Goal: Transaction & Acquisition: Download file/media

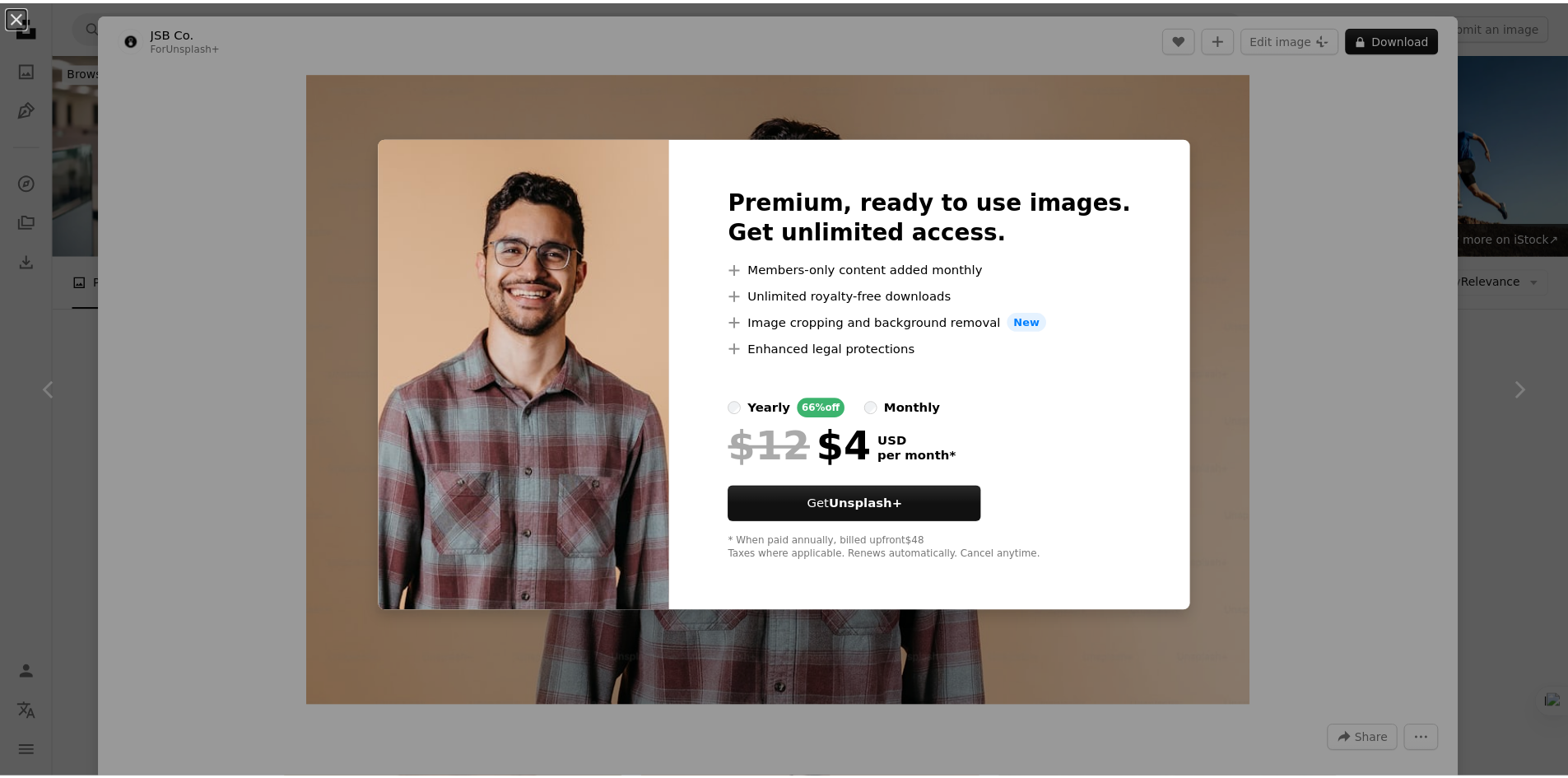
scroll to position [38, 0]
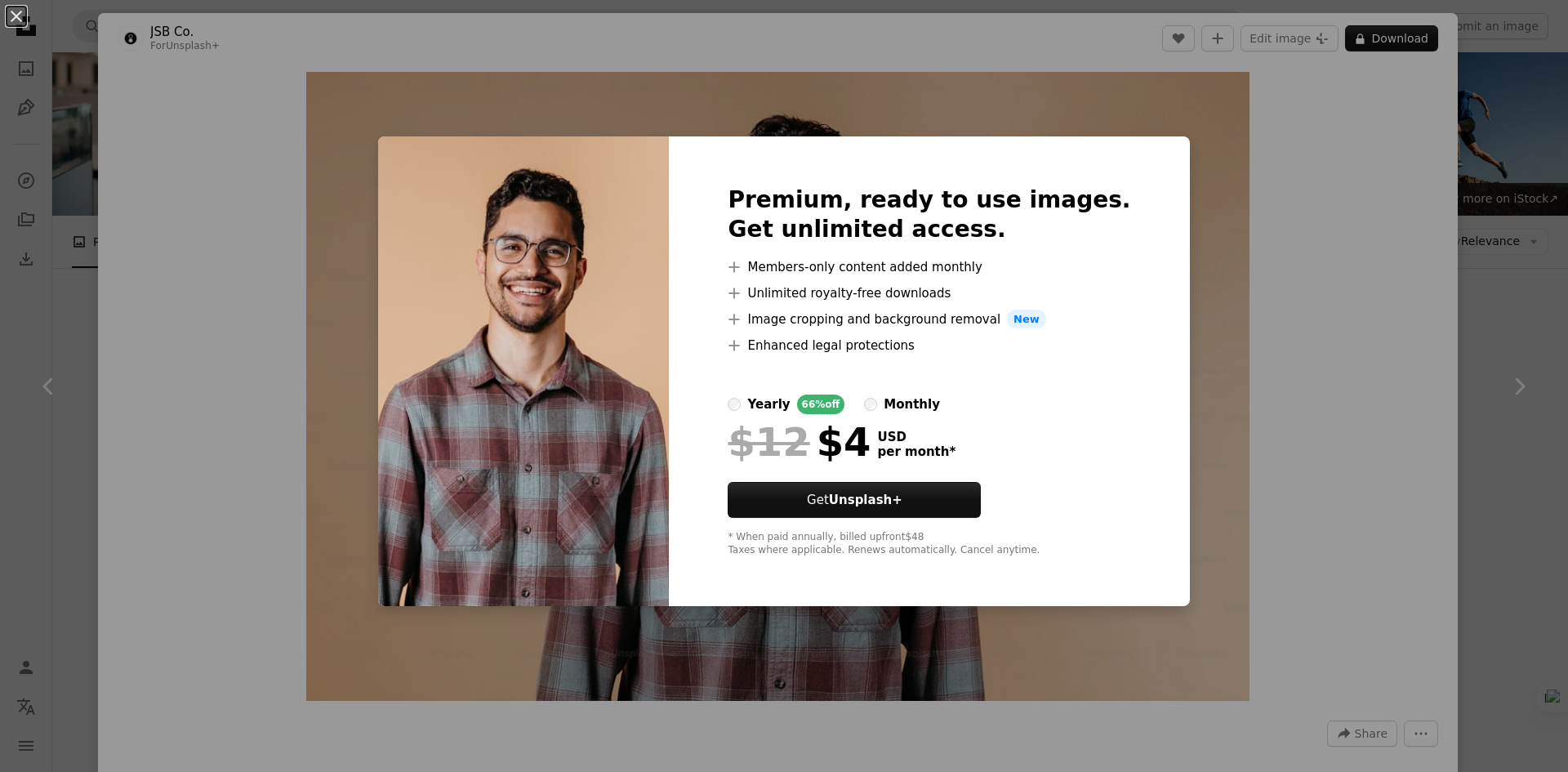
click at [468, 209] on img at bounding box center [523, 371] width 290 height 471
drag, startPoint x: 415, startPoint y: 227, endPoint x: 592, endPoint y: 125, distance: 204.3
click at [592, 125] on div "An X shape Premium, ready to use images. Get unlimited access. A plus sign Memb…" at bounding box center [784, 386] width 1568 height 772
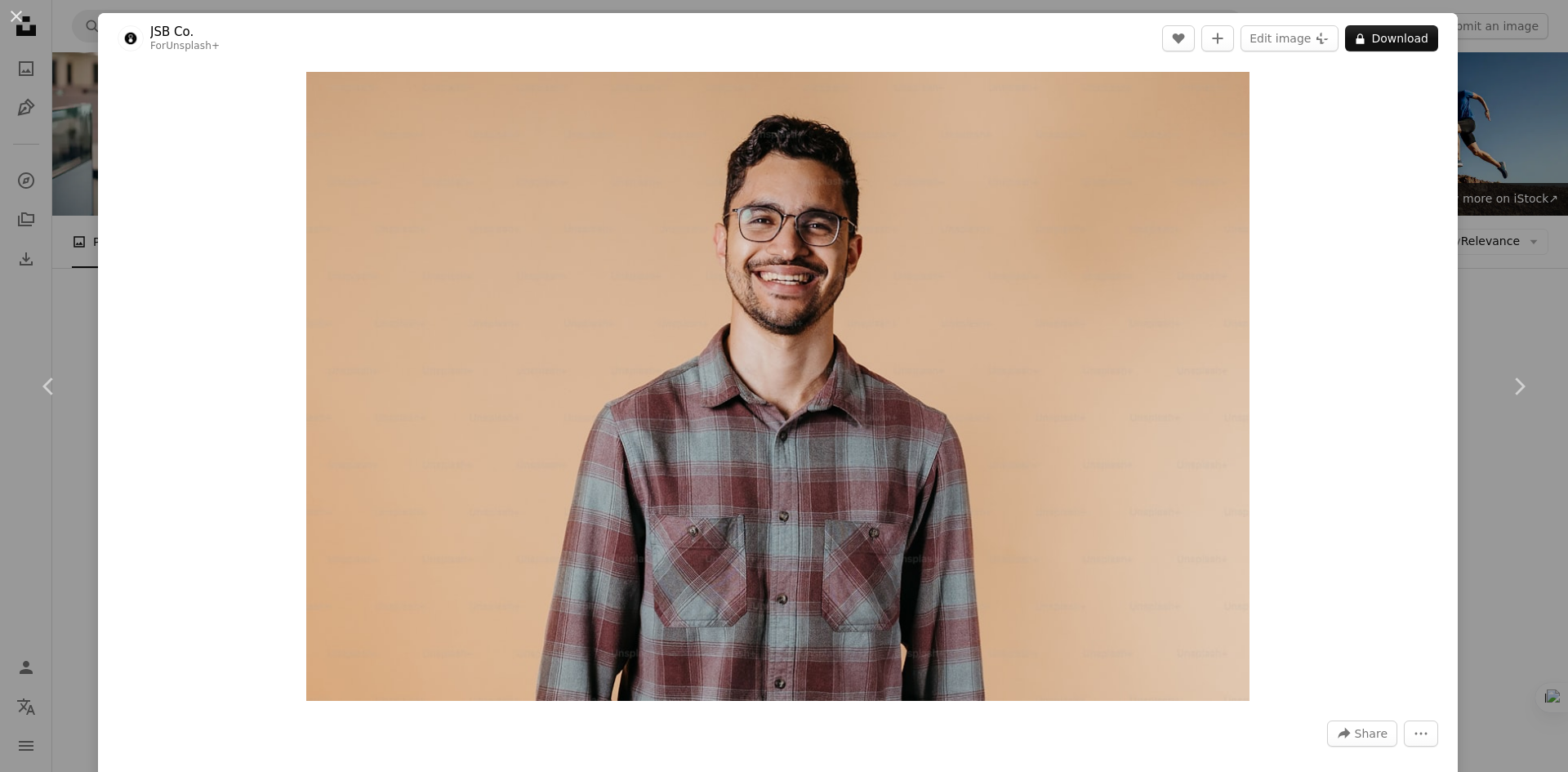
click at [1496, 48] on div "An X shape Chevron left Chevron right JSB Co. For Unsplash+ A heart A plus sign…" at bounding box center [784, 386] width 1568 height 772
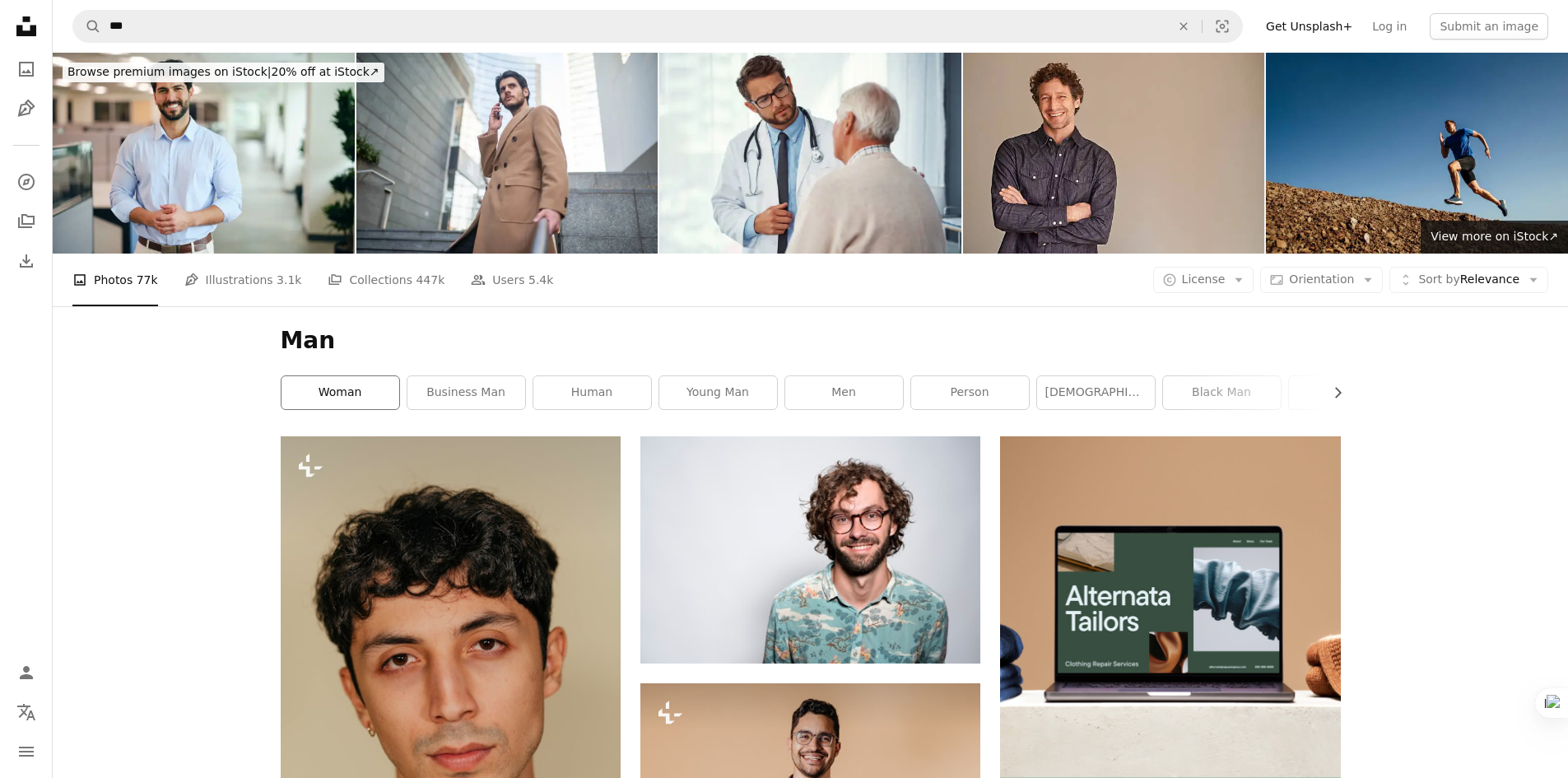
click at [356, 376] on link "woman" at bounding box center [340, 393] width 118 height 33
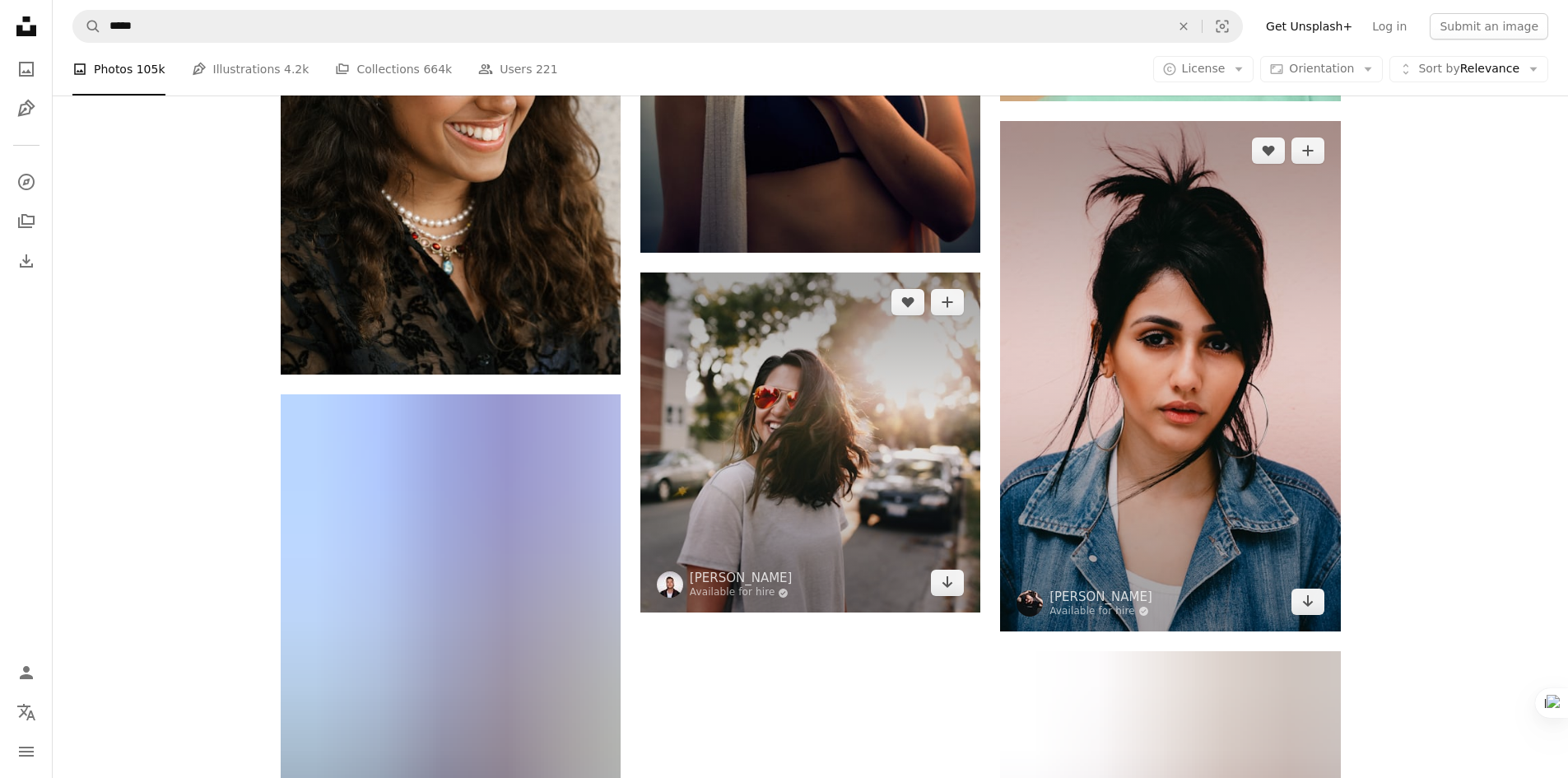
scroll to position [2717, 0]
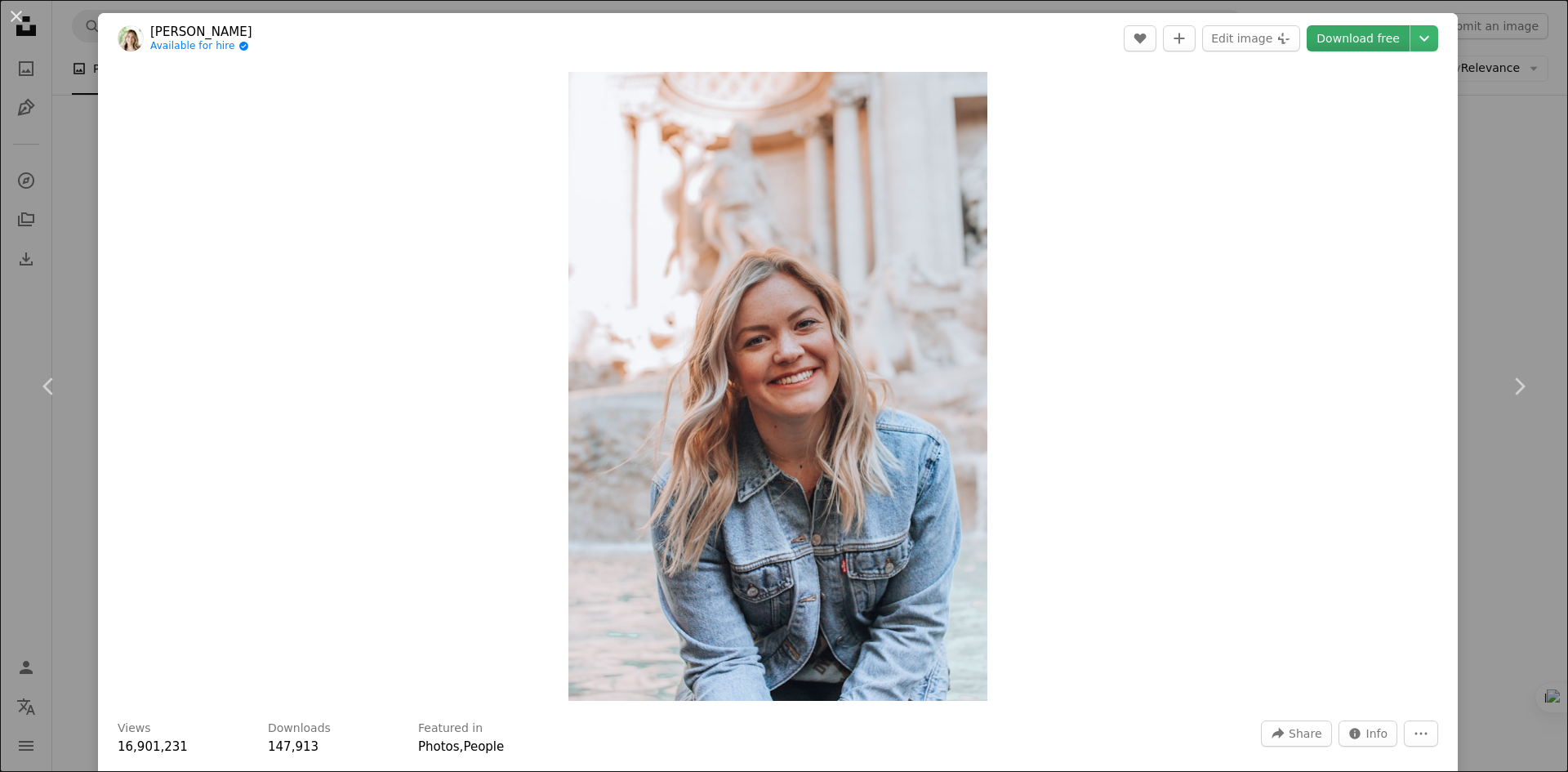
click at [1325, 29] on link "Download free" at bounding box center [1358, 39] width 103 height 26
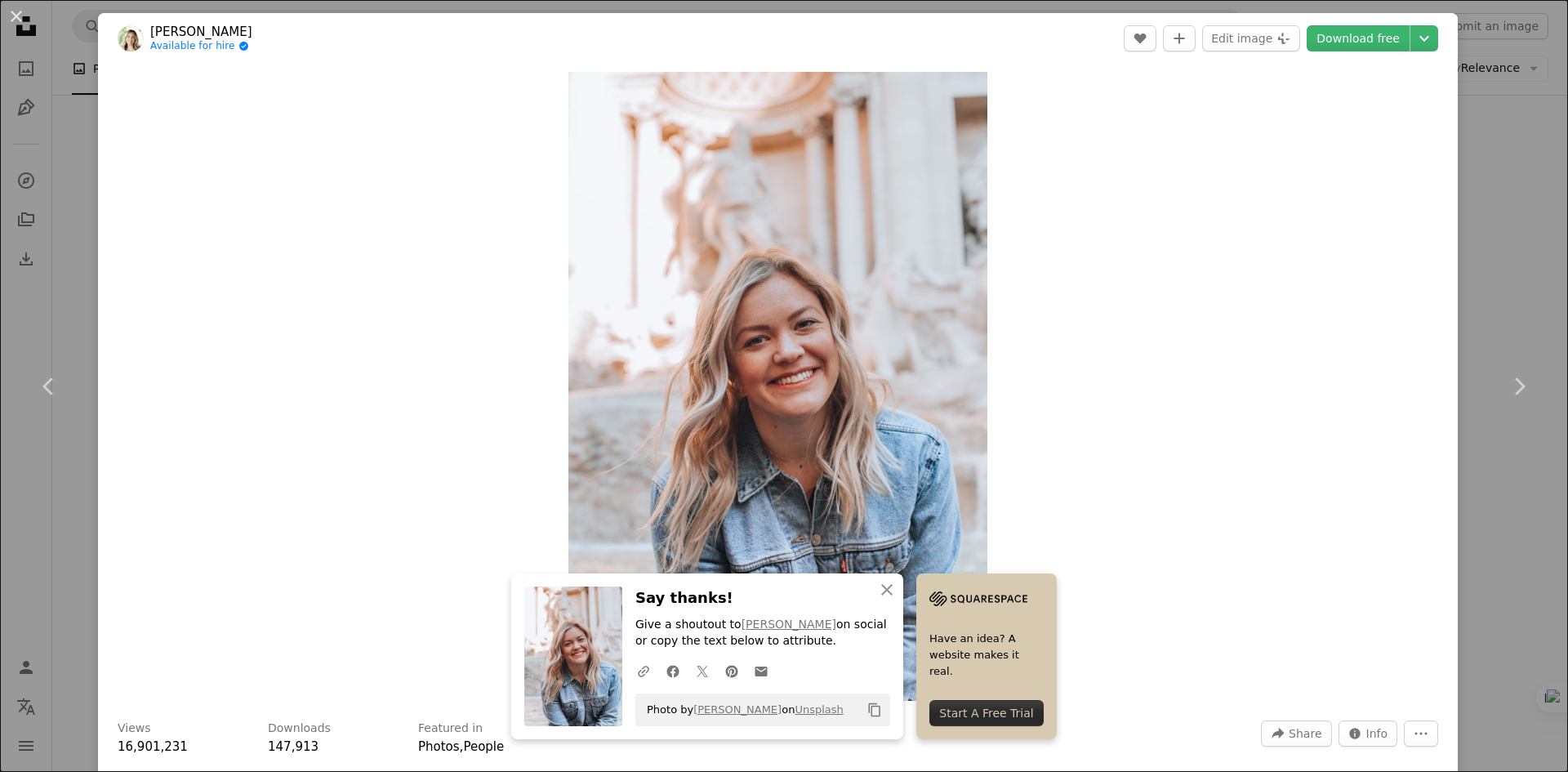
click at [1499, 163] on div "An X shape Chevron left Chevron right An X shape Close Say thanks! Give a shout…" at bounding box center [784, 386] width 1568 height 772
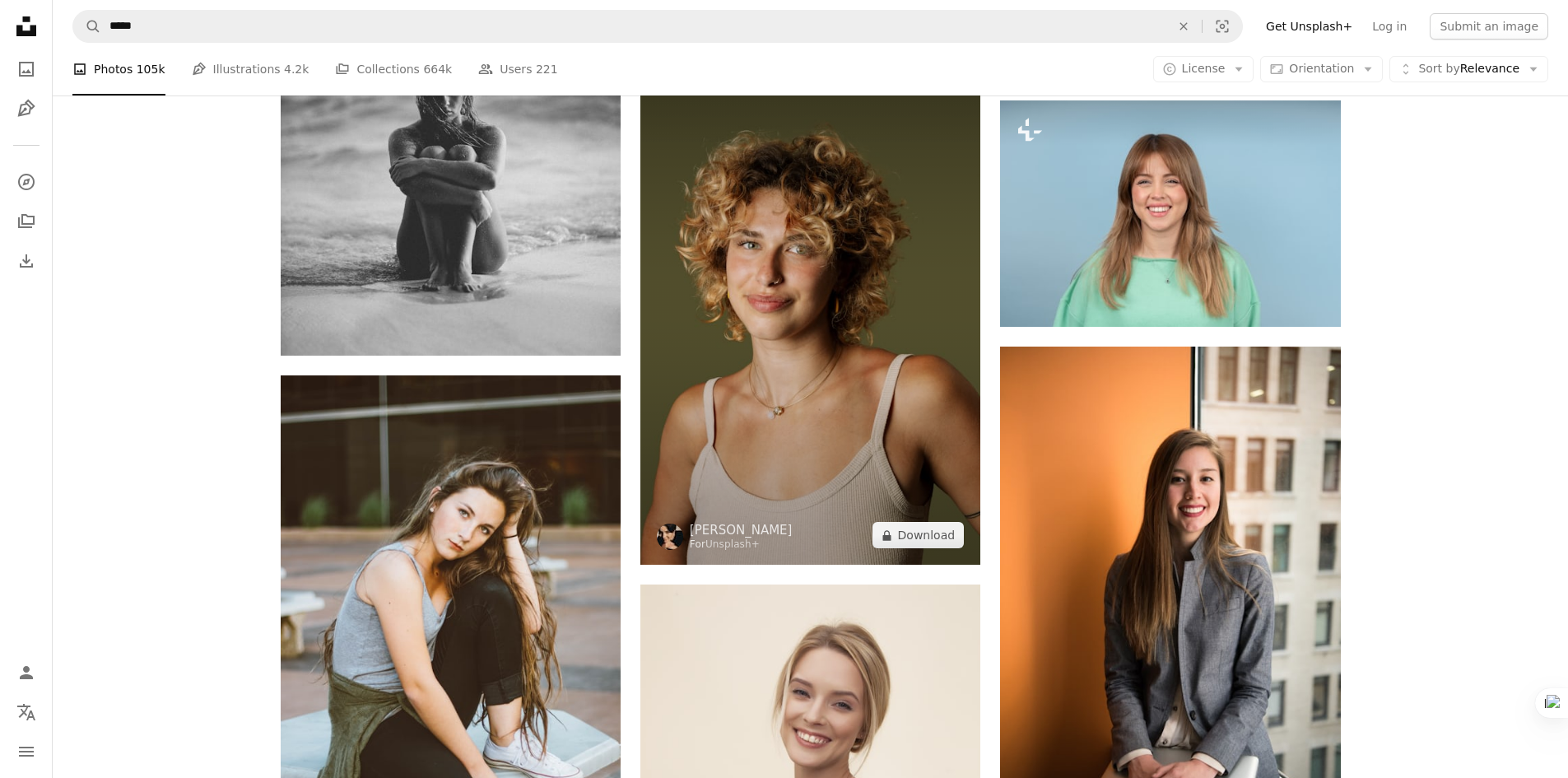
scroll to position [4527, 0]
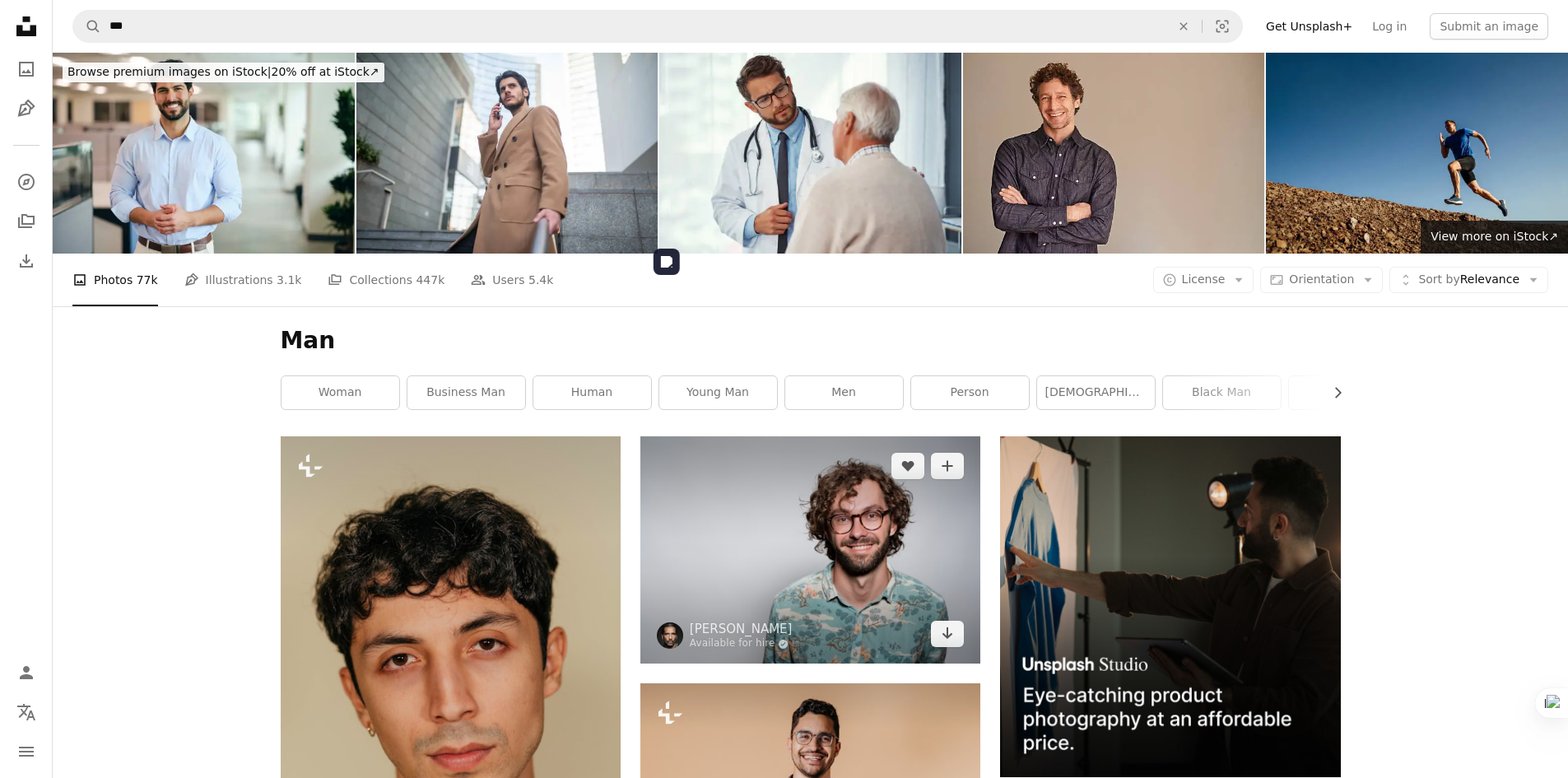
click at [781, 436] on img at bounding box center [809, 549] width 340 height 227
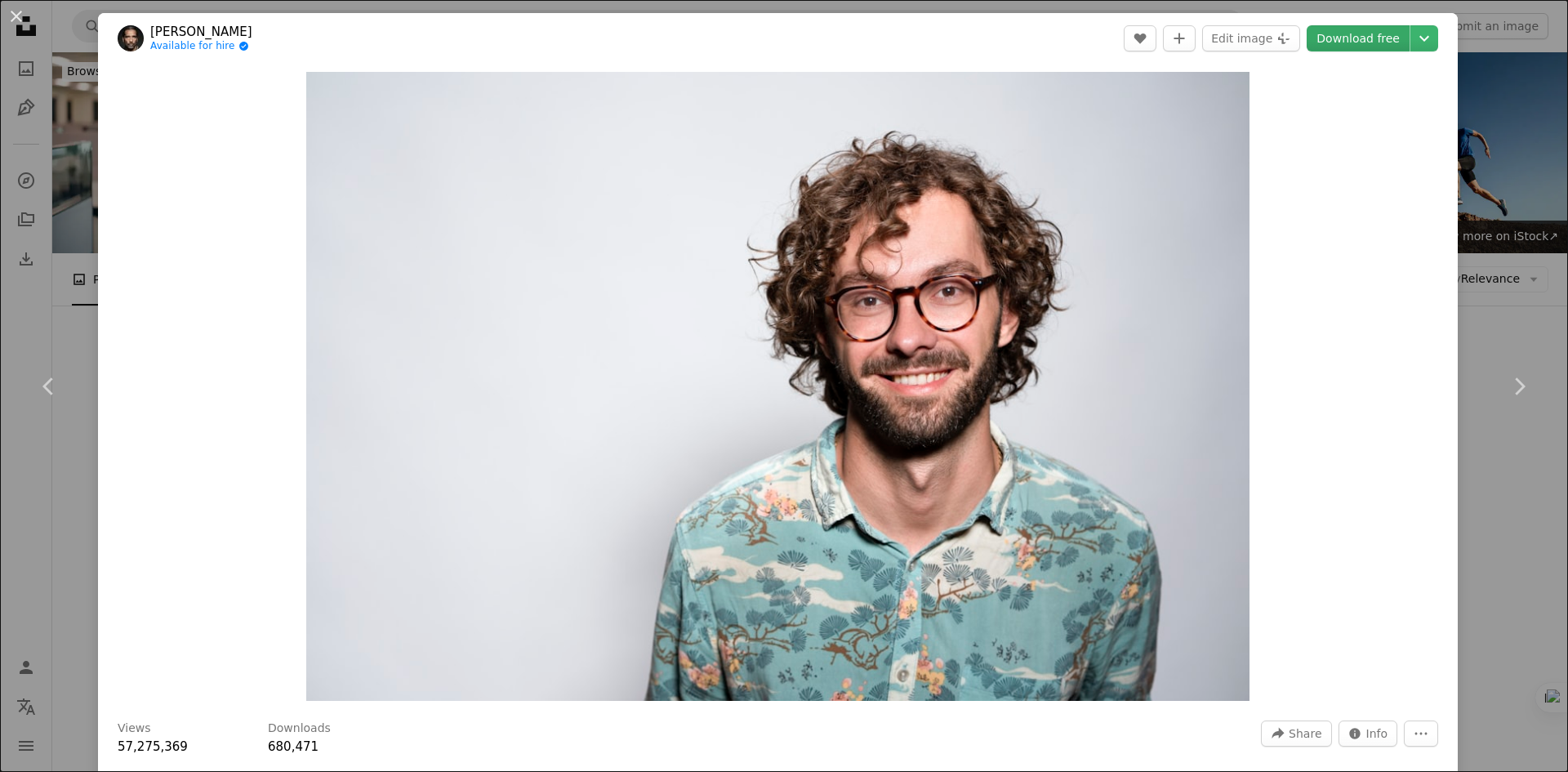
click at [1335, 41] on link "Download free" at bounding box center [1358, 39] width 103 height 26
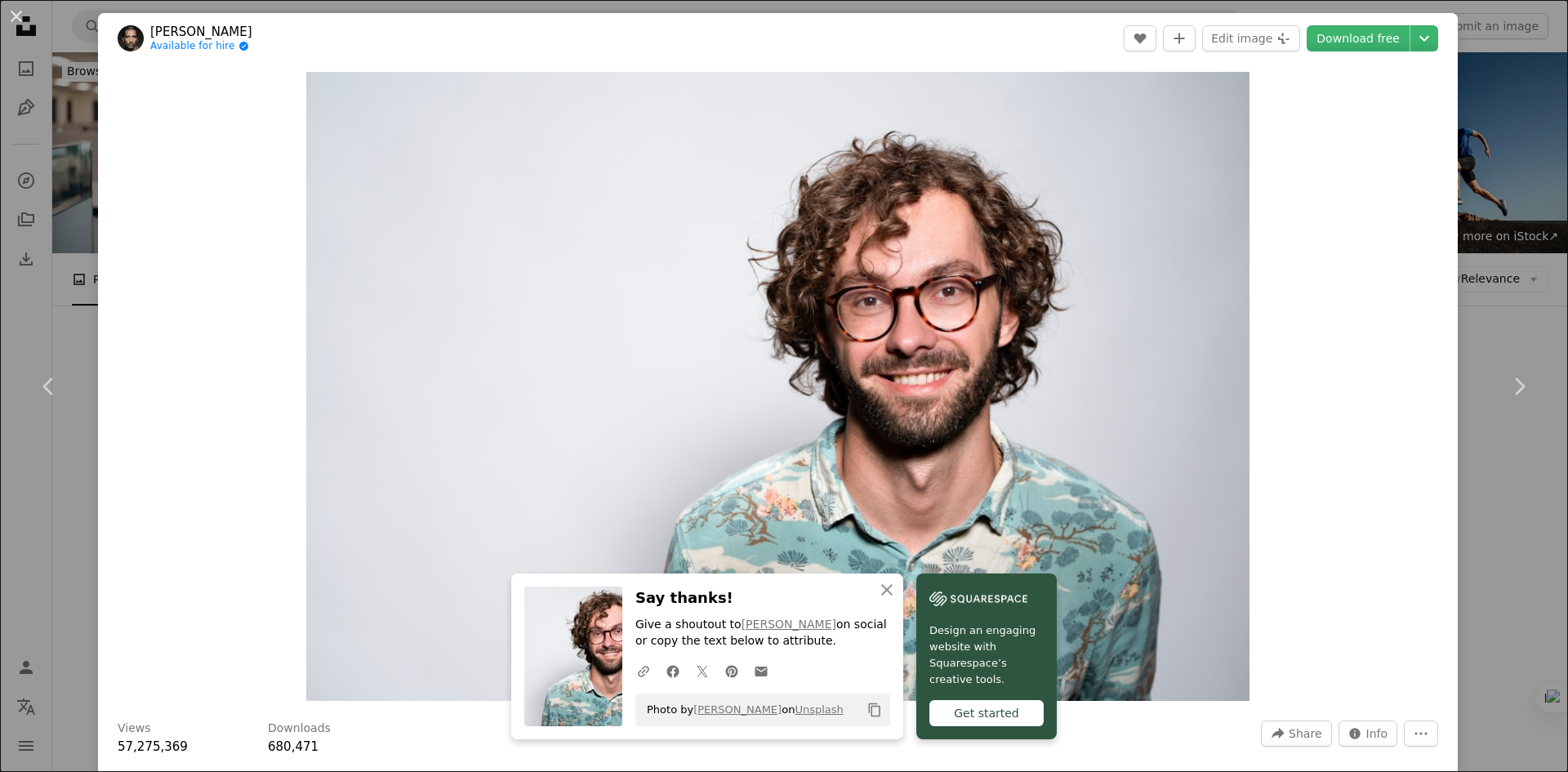
click at [1508, 173] on div "An X shape Chevron left Chevron right An X shape Close Say thanks! Give a shout…" at bounding box center [784, 386] width 1568 height 772
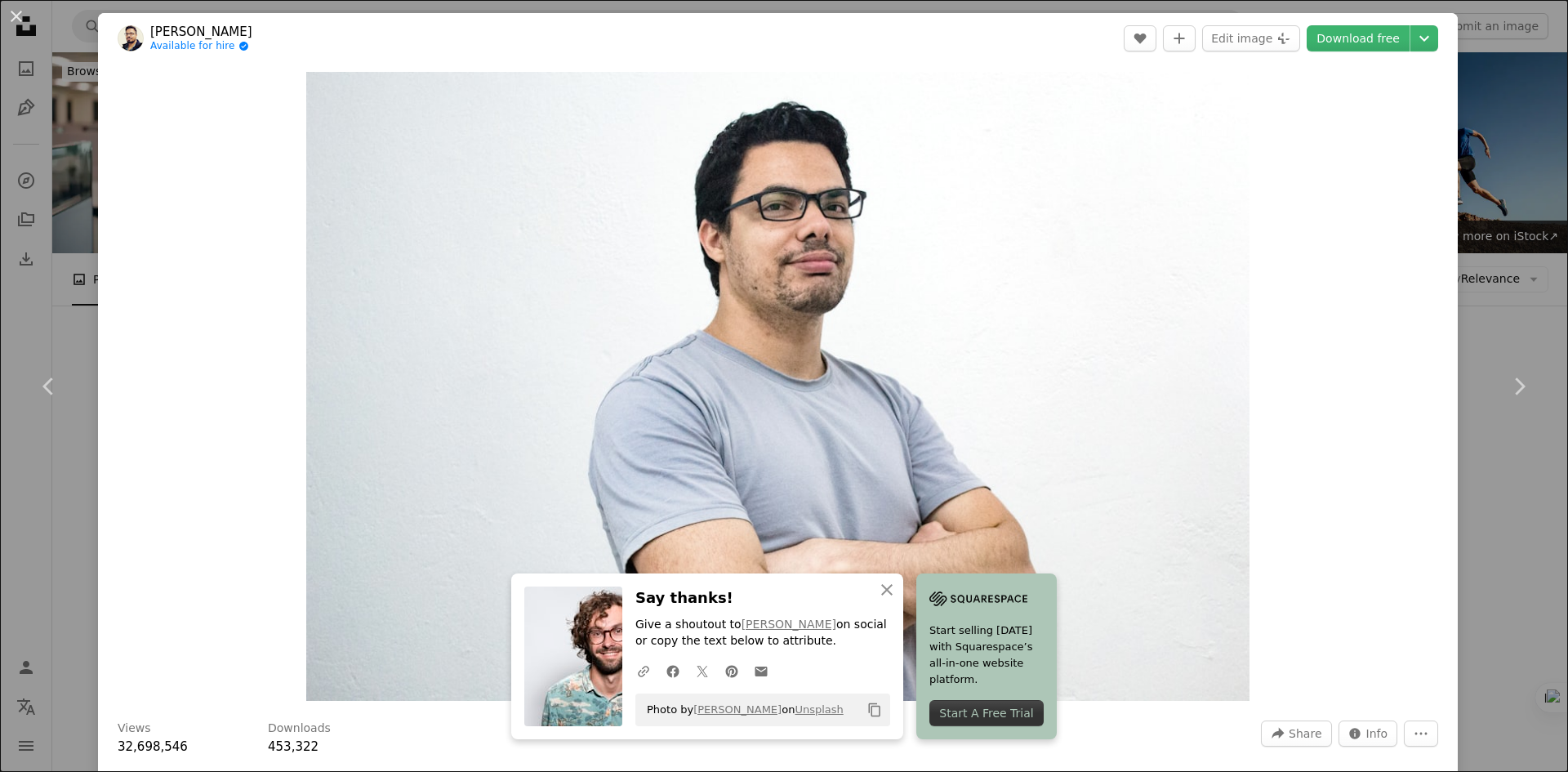
click at [1500, 216] on div "An X shape Chevron left Chevron right An X shape Close Say thanks! Give a shout…" at bounding box center [784, 386] width 1568 height 772
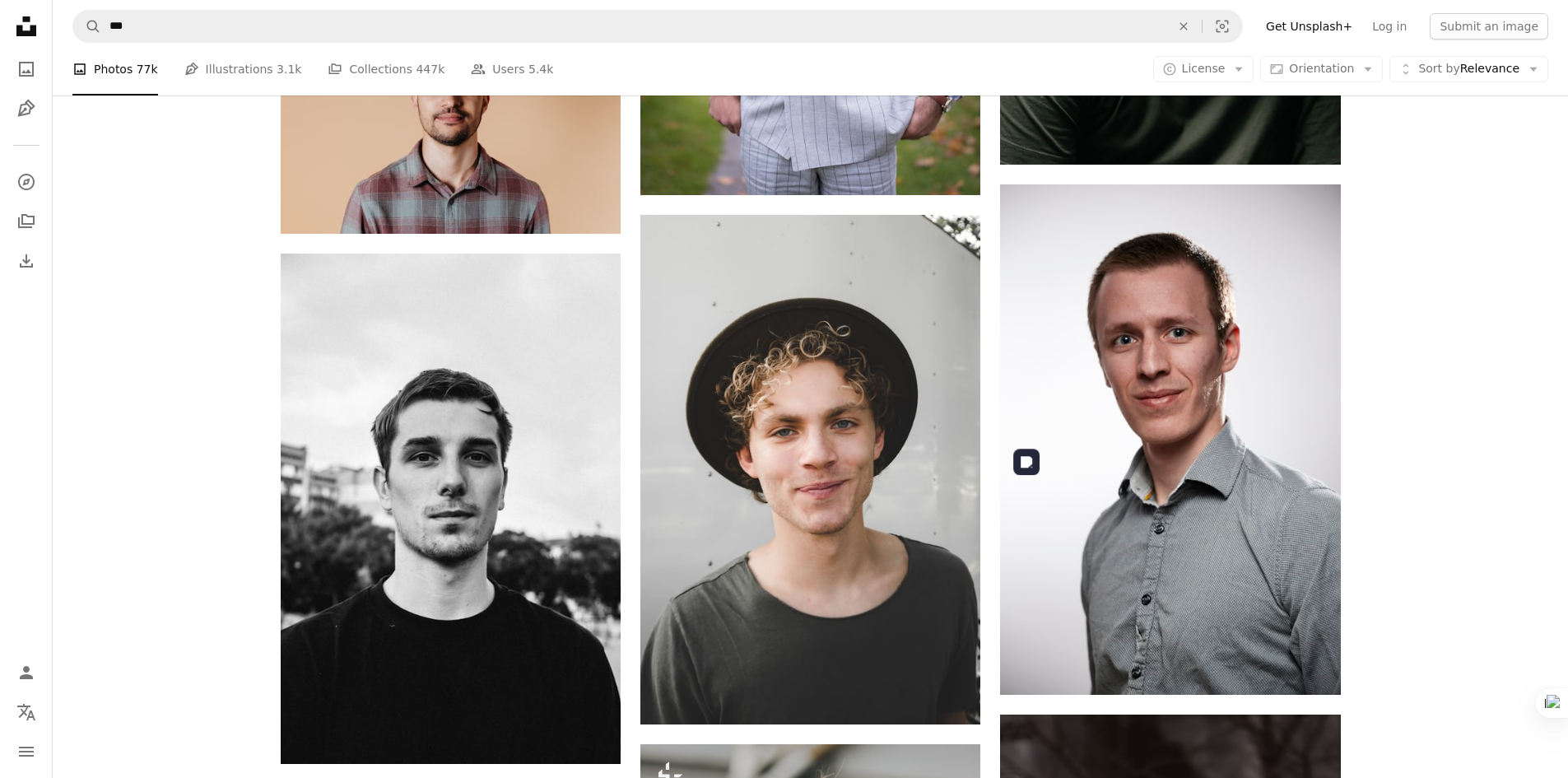
scroll to position [2692, 0]
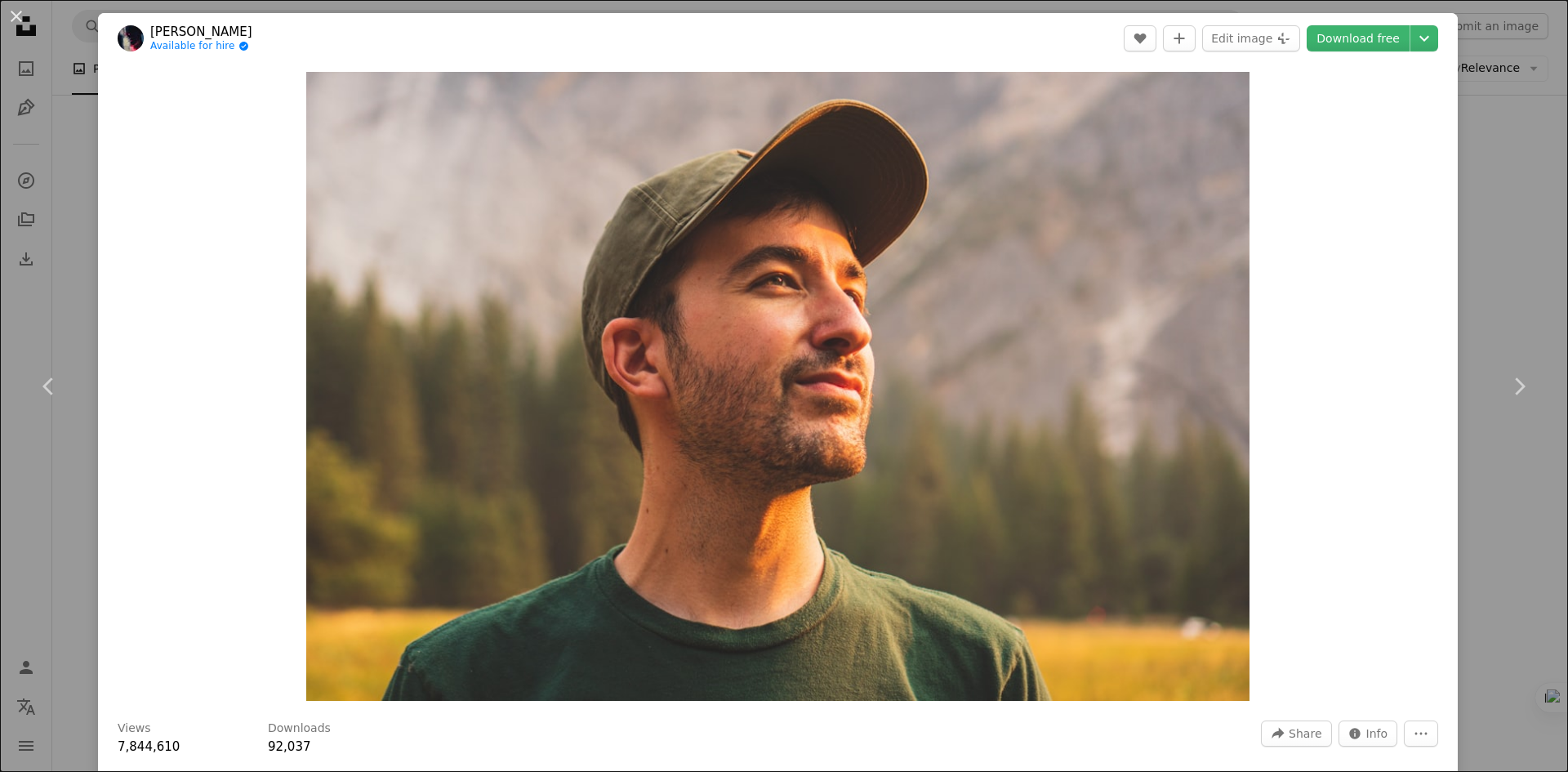
click at [1507, 171] on div "An X shape Chevron left Chevron right [PERSON_NAME] Available for hire A checkm…" at bounding box center [784, 386] width 1568 height 772
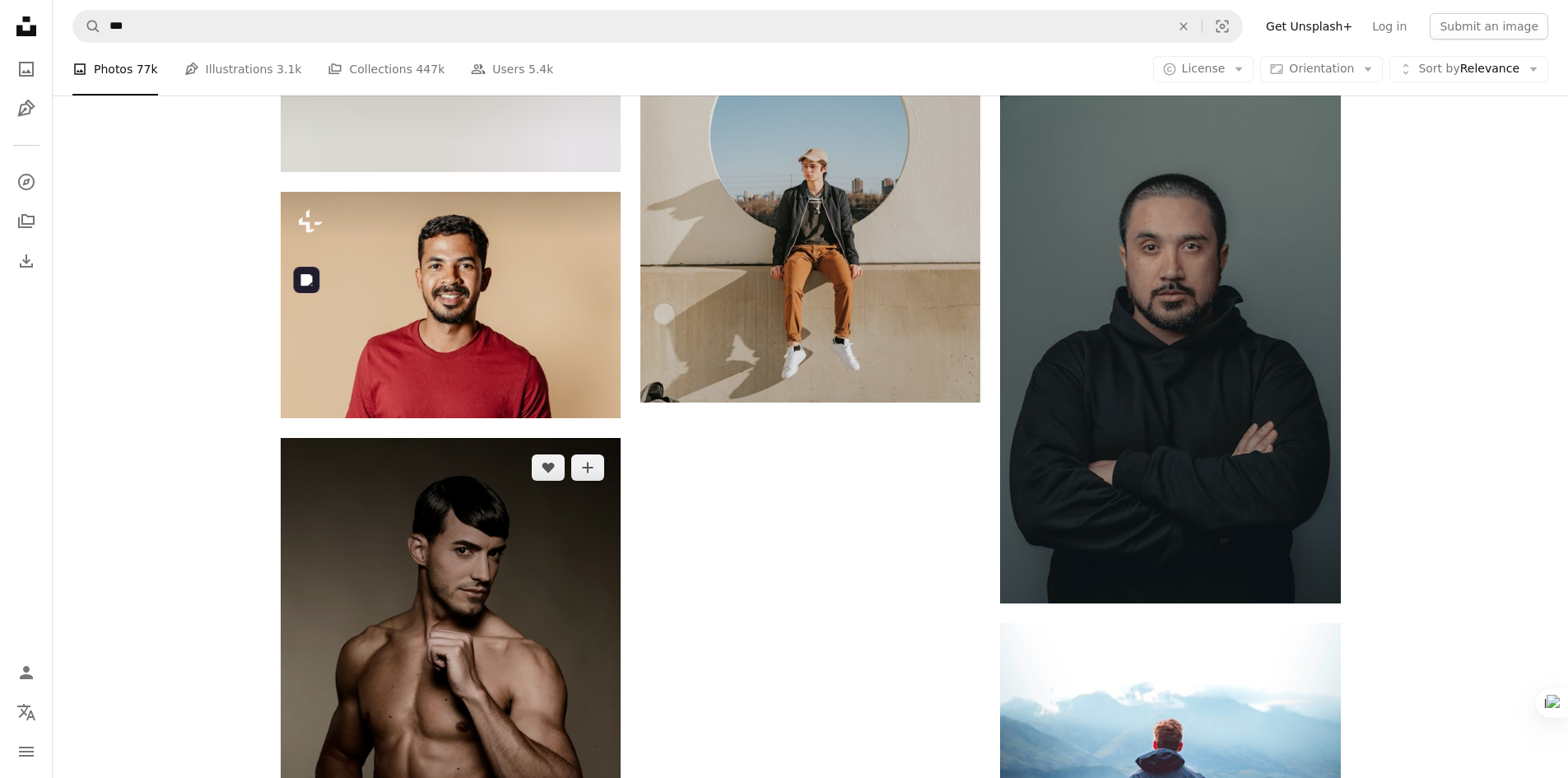
scroll to position [5687, 0]
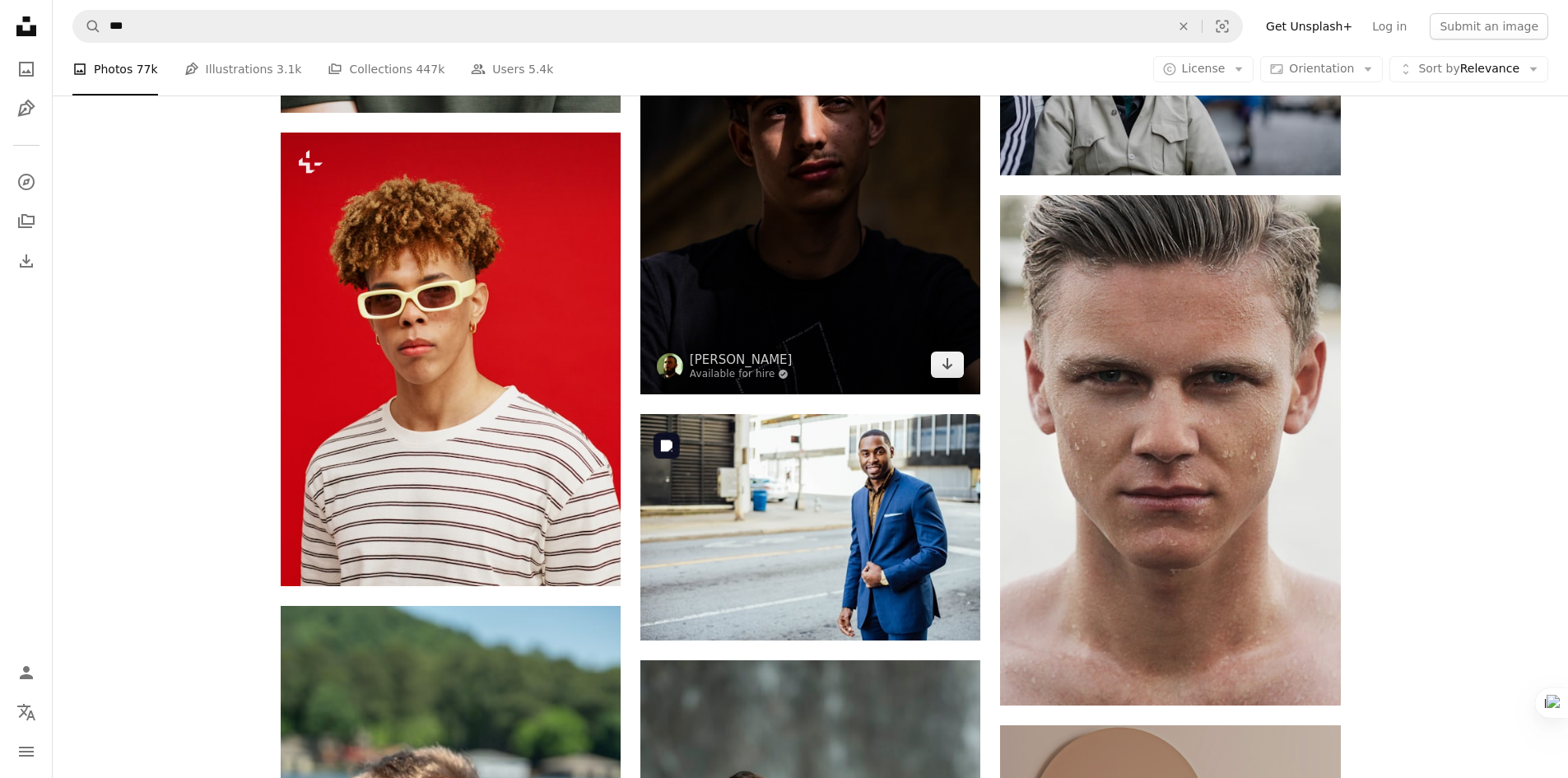
scroll to position [7827, 0]
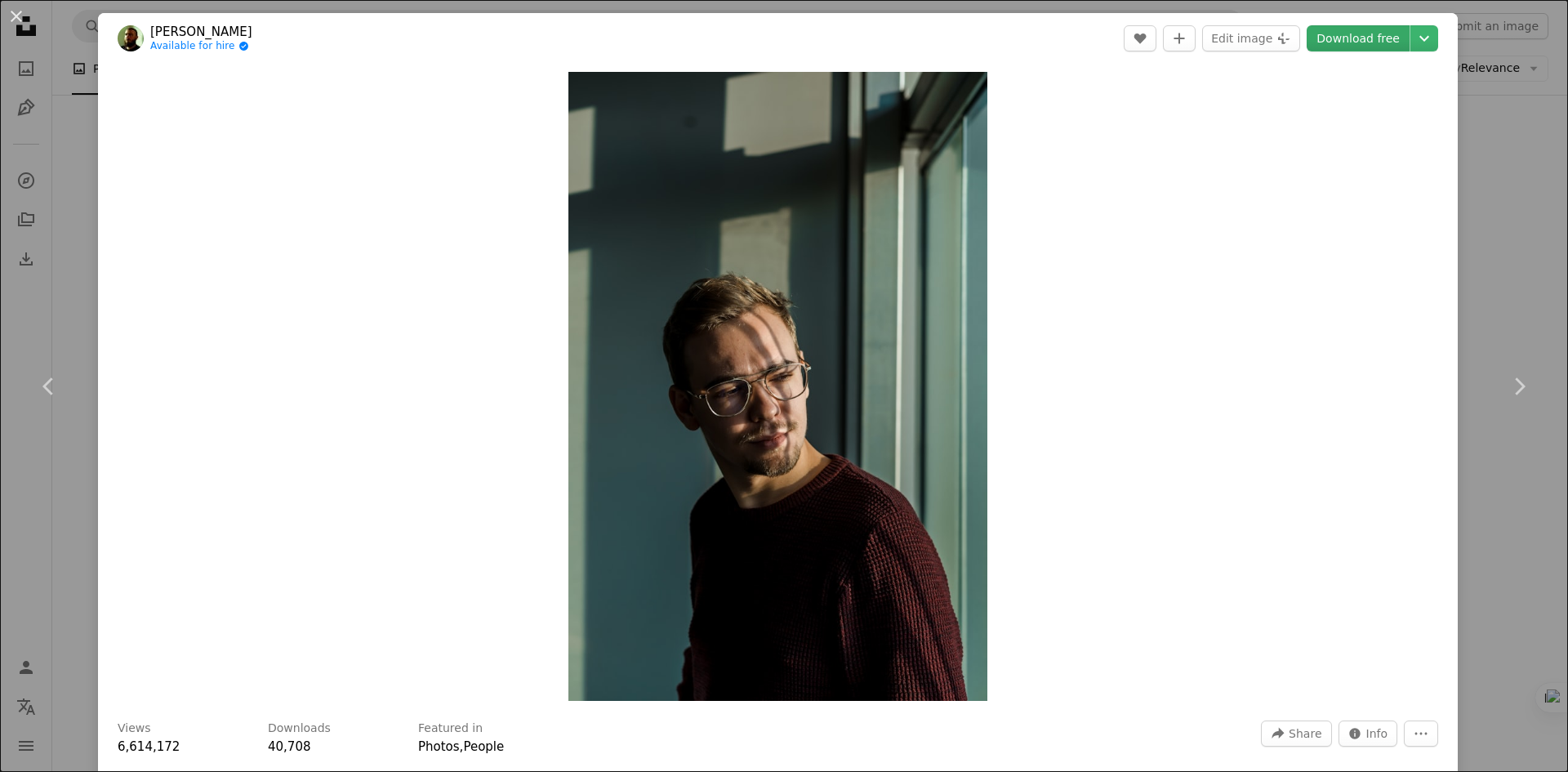
click at [1365, 42] on link "Download free" at bounding box center [1358, 39] width 103 height 26
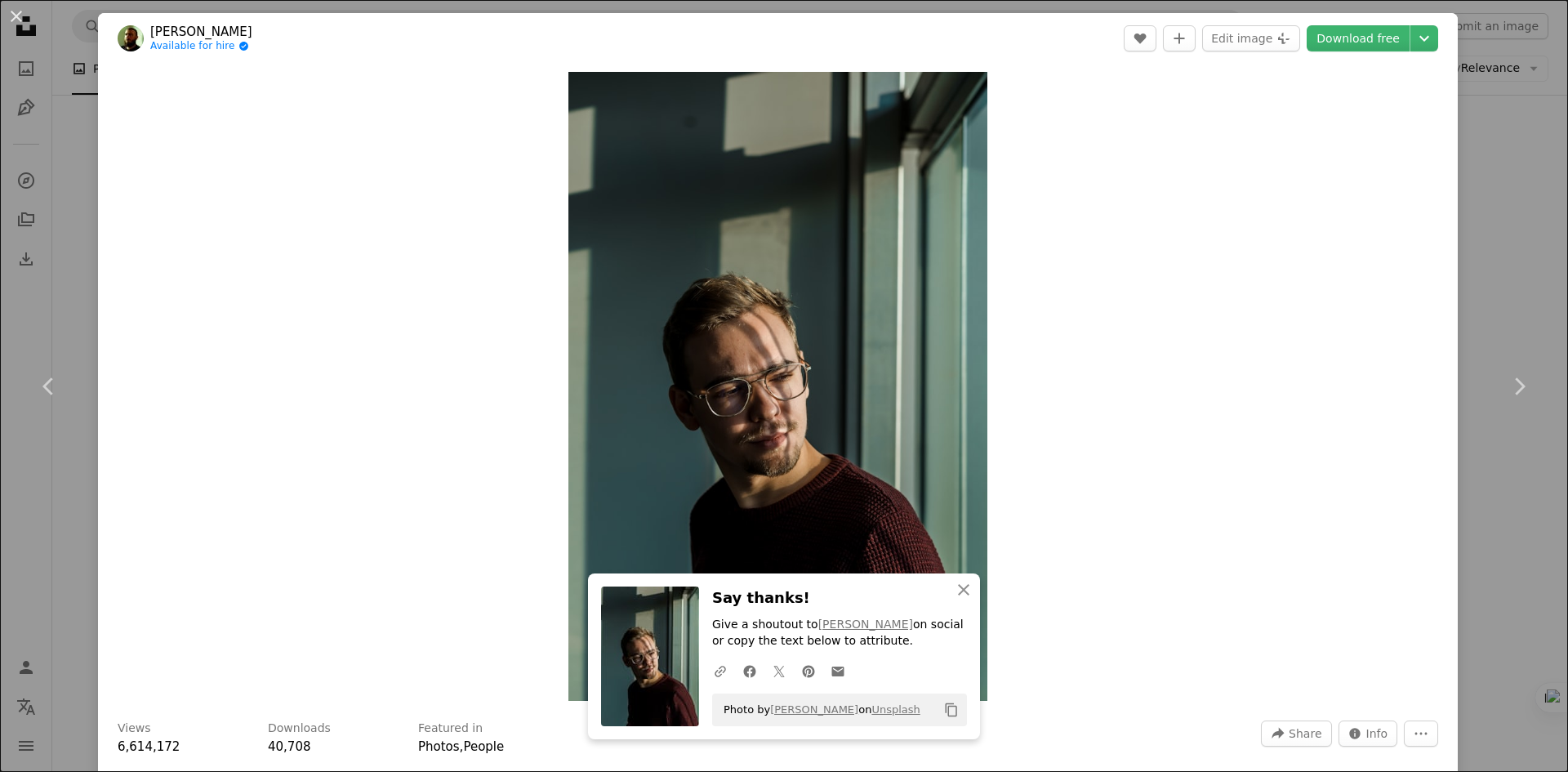
click at [1516, 130] on div "An X shape Chevron left Chevron right An X shape Close Say thanks! Give a shout…" at bounding box center [784, 386] width 1568 height 772
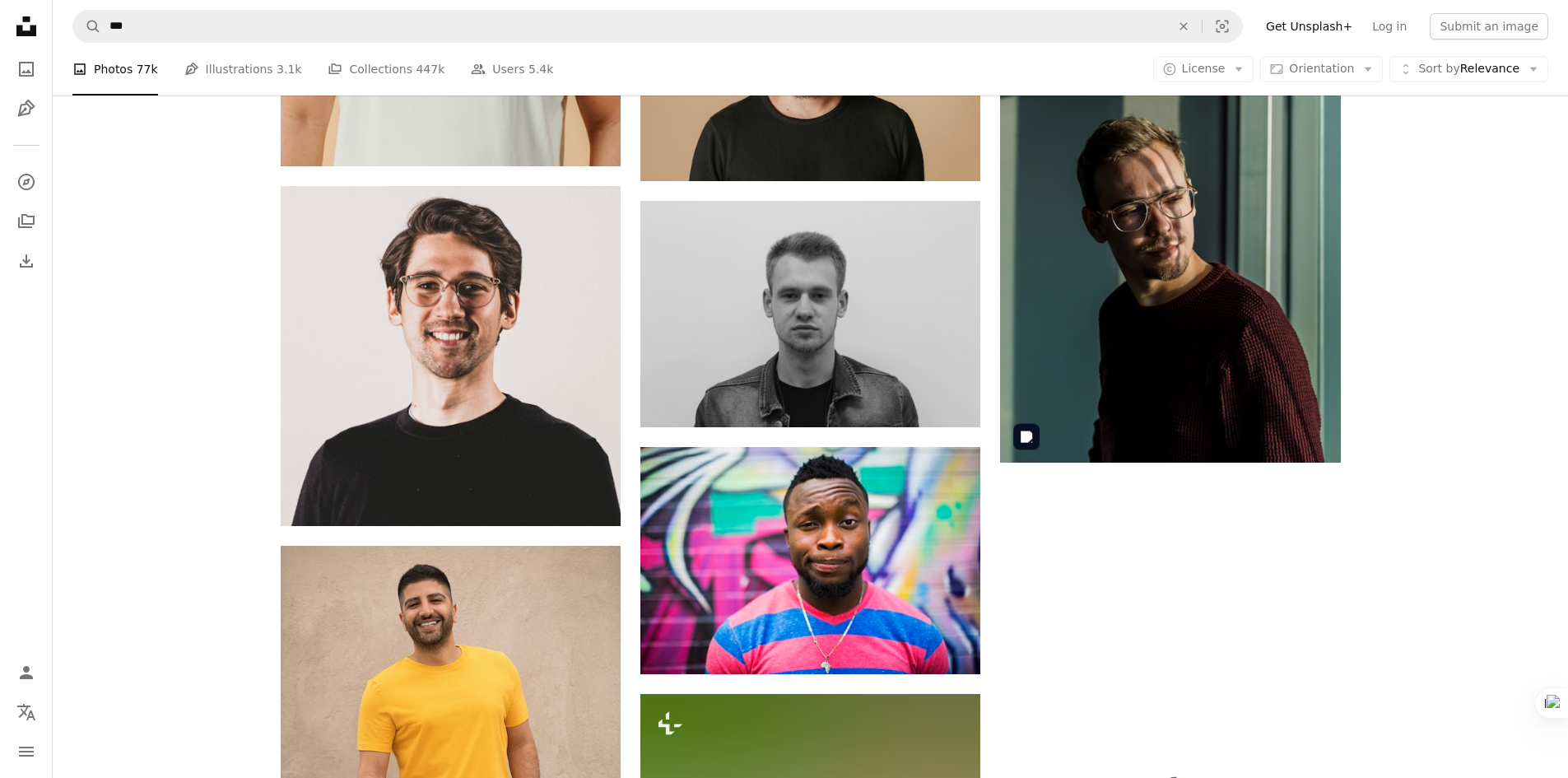
scroll to position [9062, 0]
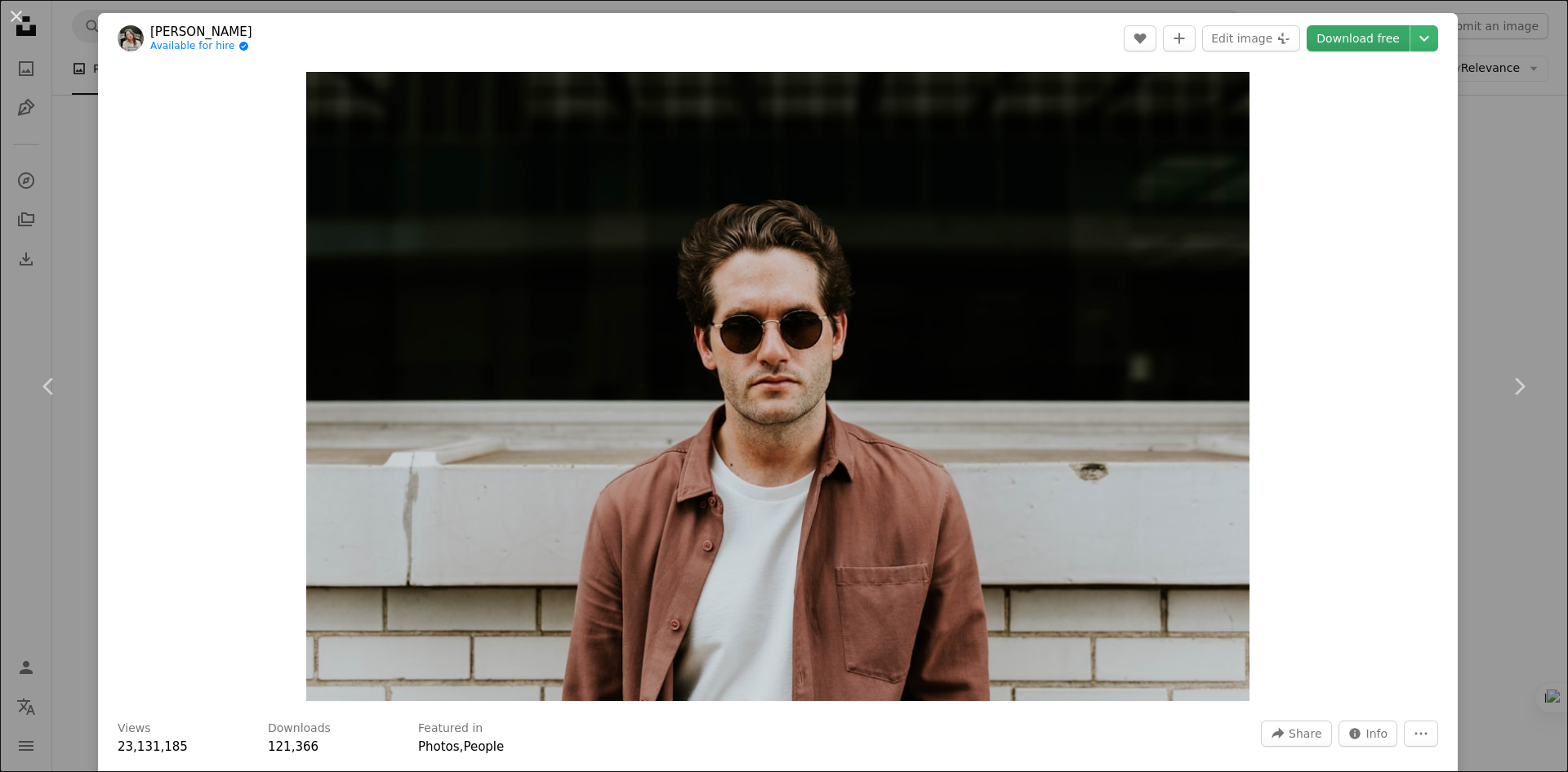
click at [1345, 42] on link "Download free" at bounding box center [1358, 39] width 103 height 26
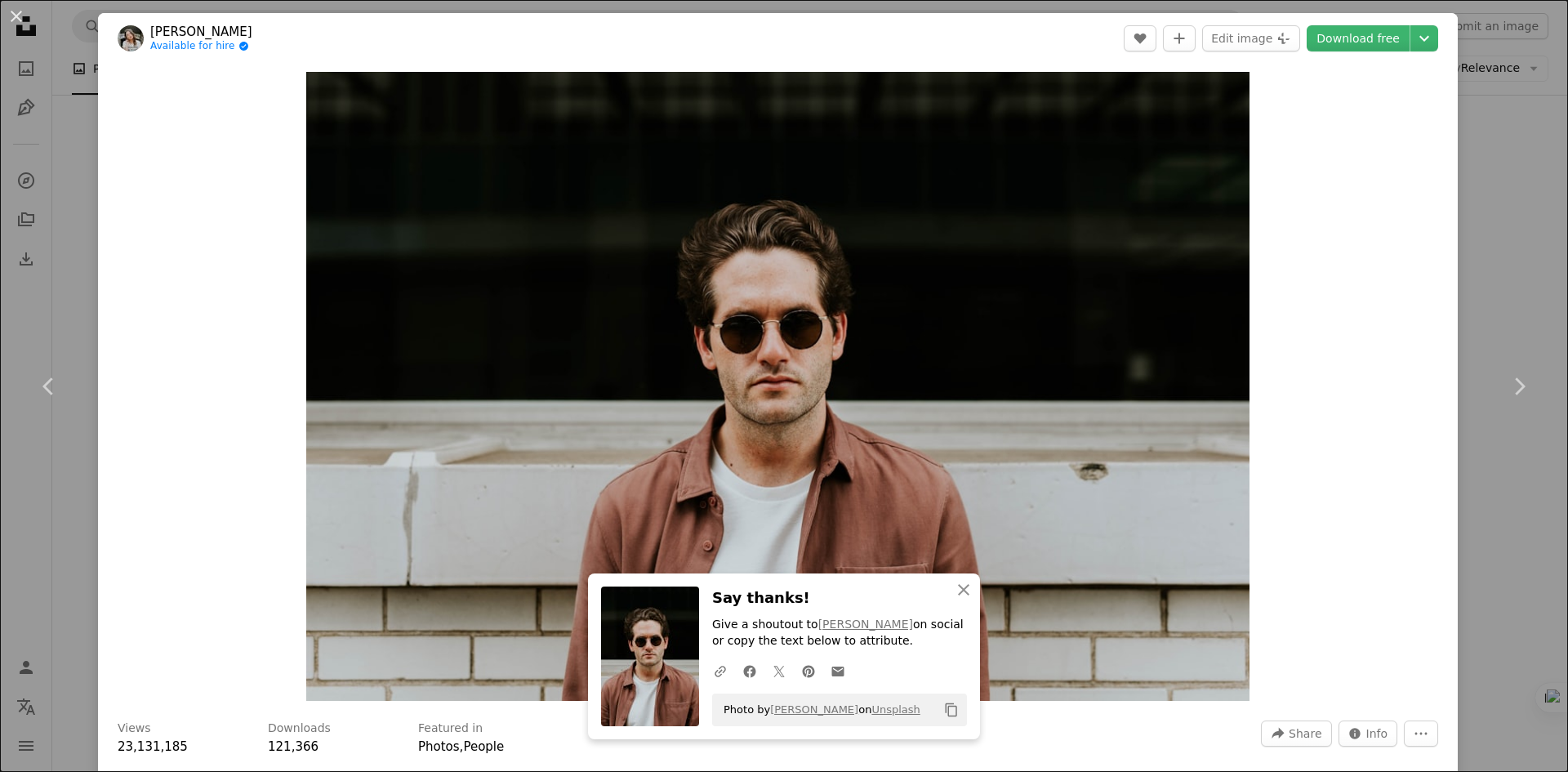
click at [1458, 143] on div "An X shape Chevron left Chevron right An X shape Close Say thanks! Give a shout…" at bounding box center [784, 386] width 1568 height 772
